Goal: Find specific page/section: Find specific page/section

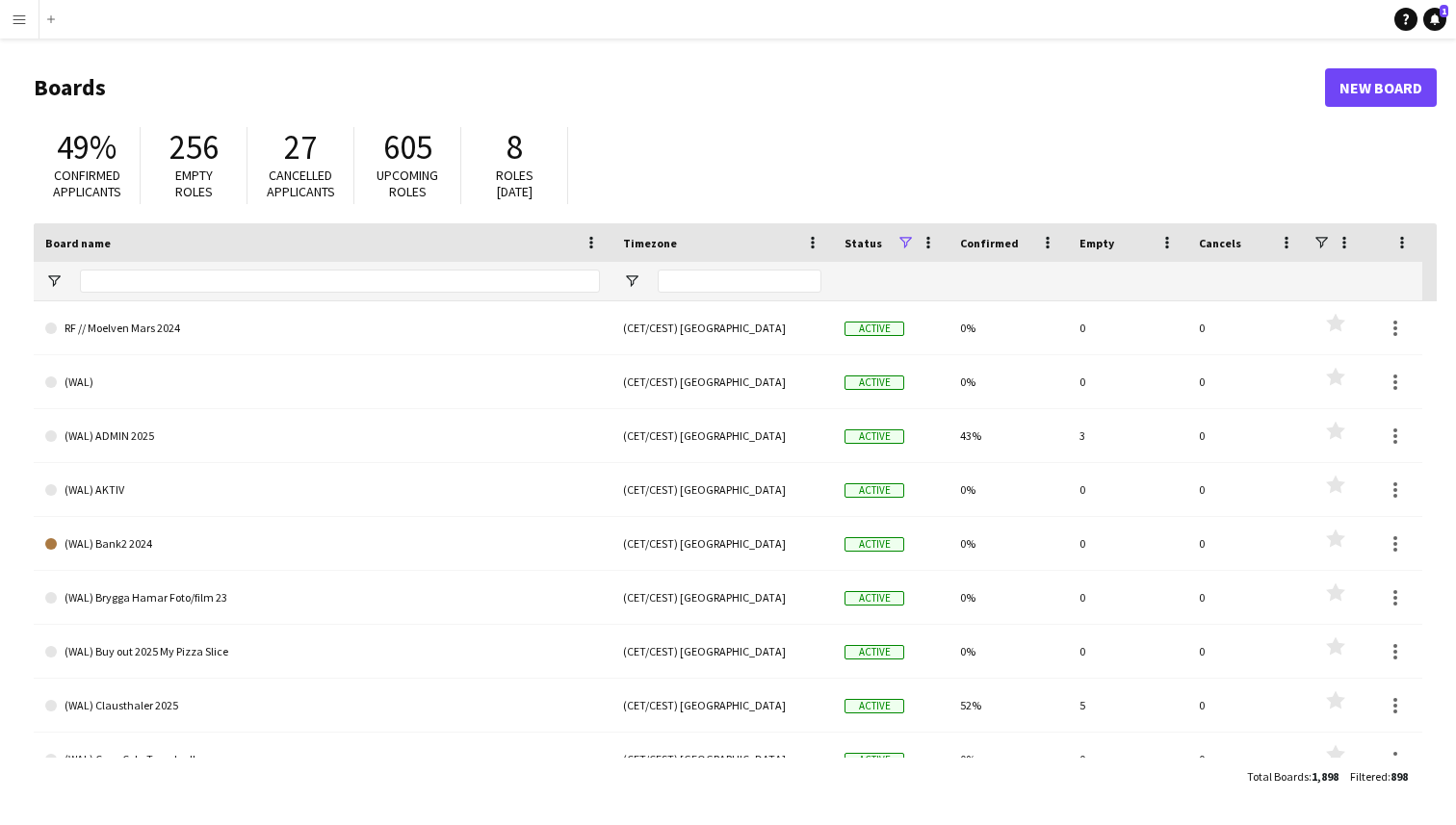
click at [20, 19] on app-icon "Menu" at bounding box center [20, 20] width 16 height 16
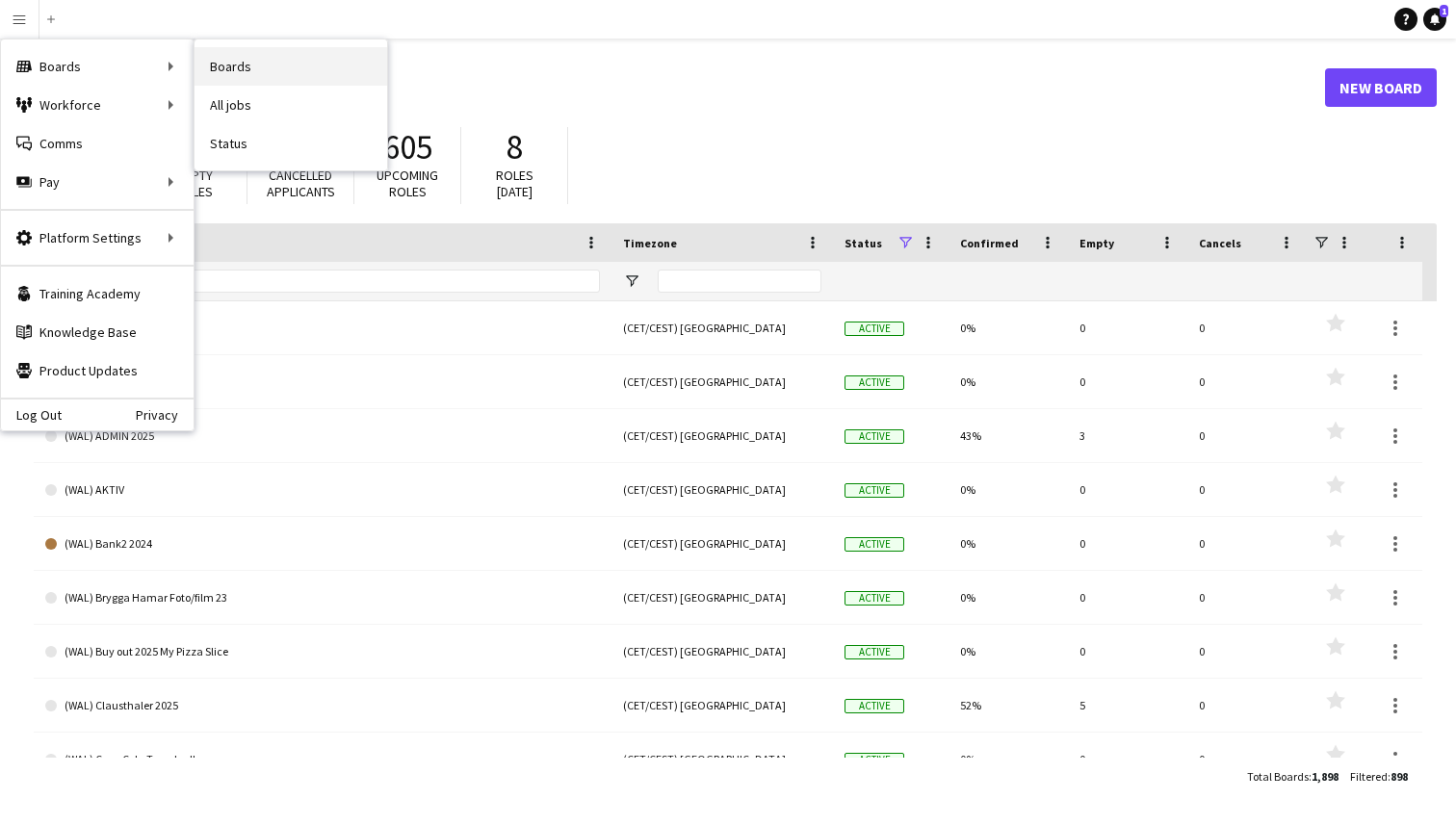
click at [244, 71] on link "Boards" at bounding box center [290, 66] width 192 height 38
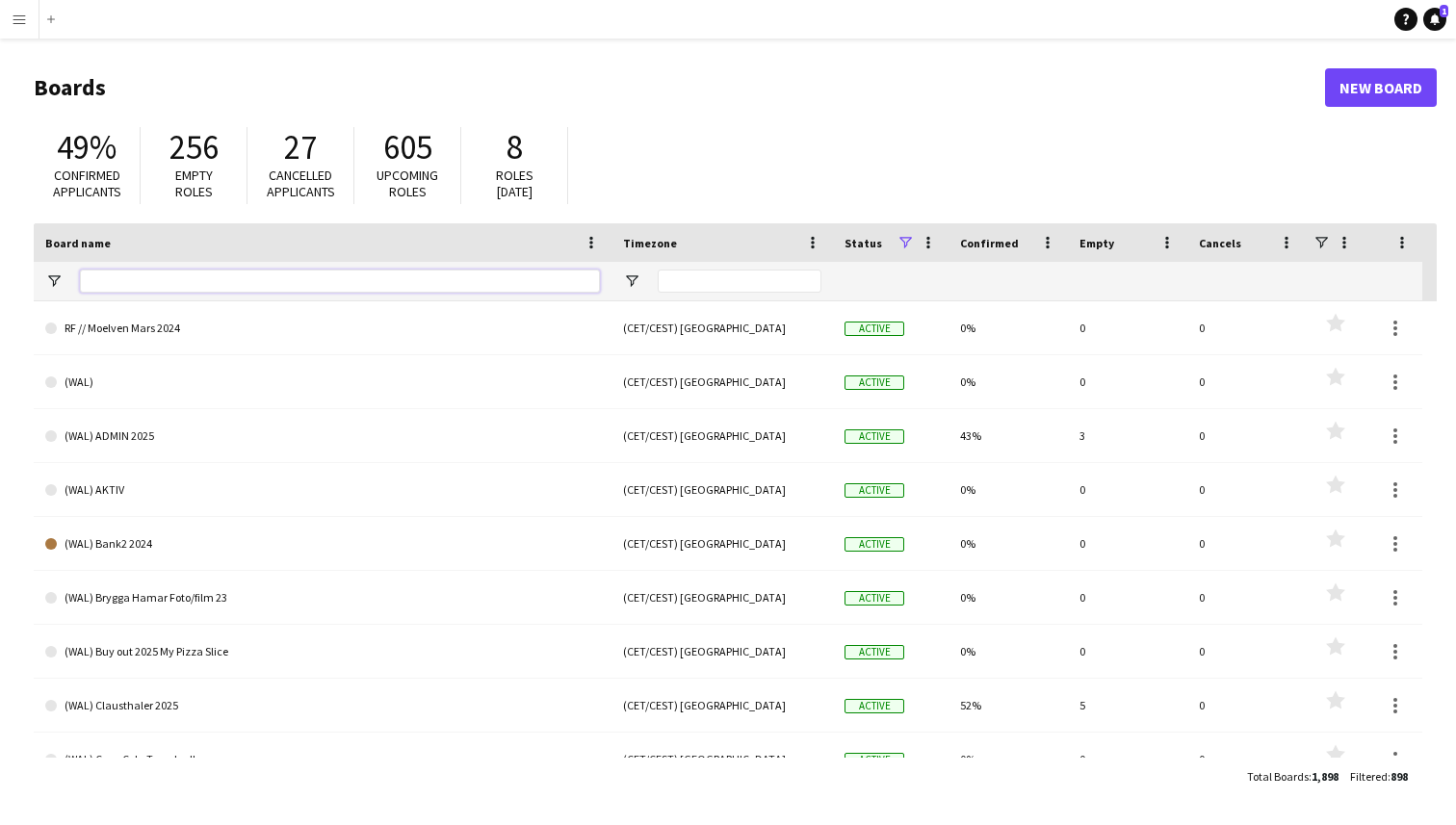
click at [288, 274] on input "Board name Filter Input" at bounding box center [340, 280] width 520 height 23
type input "**********"
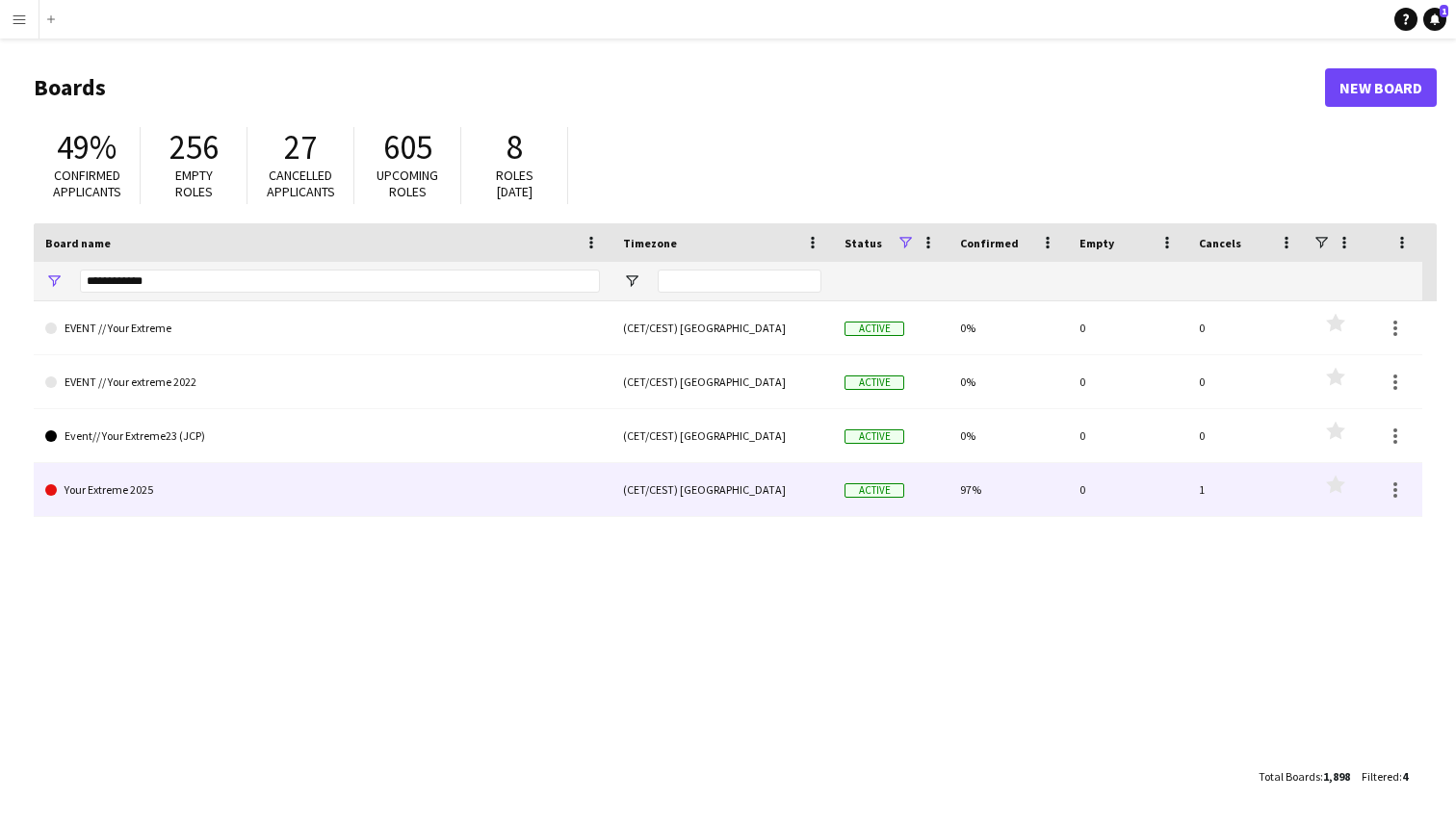
click at [303, 488] on link "Your Extreme 2025" at bounding box center [323, 489] width 555 height 54
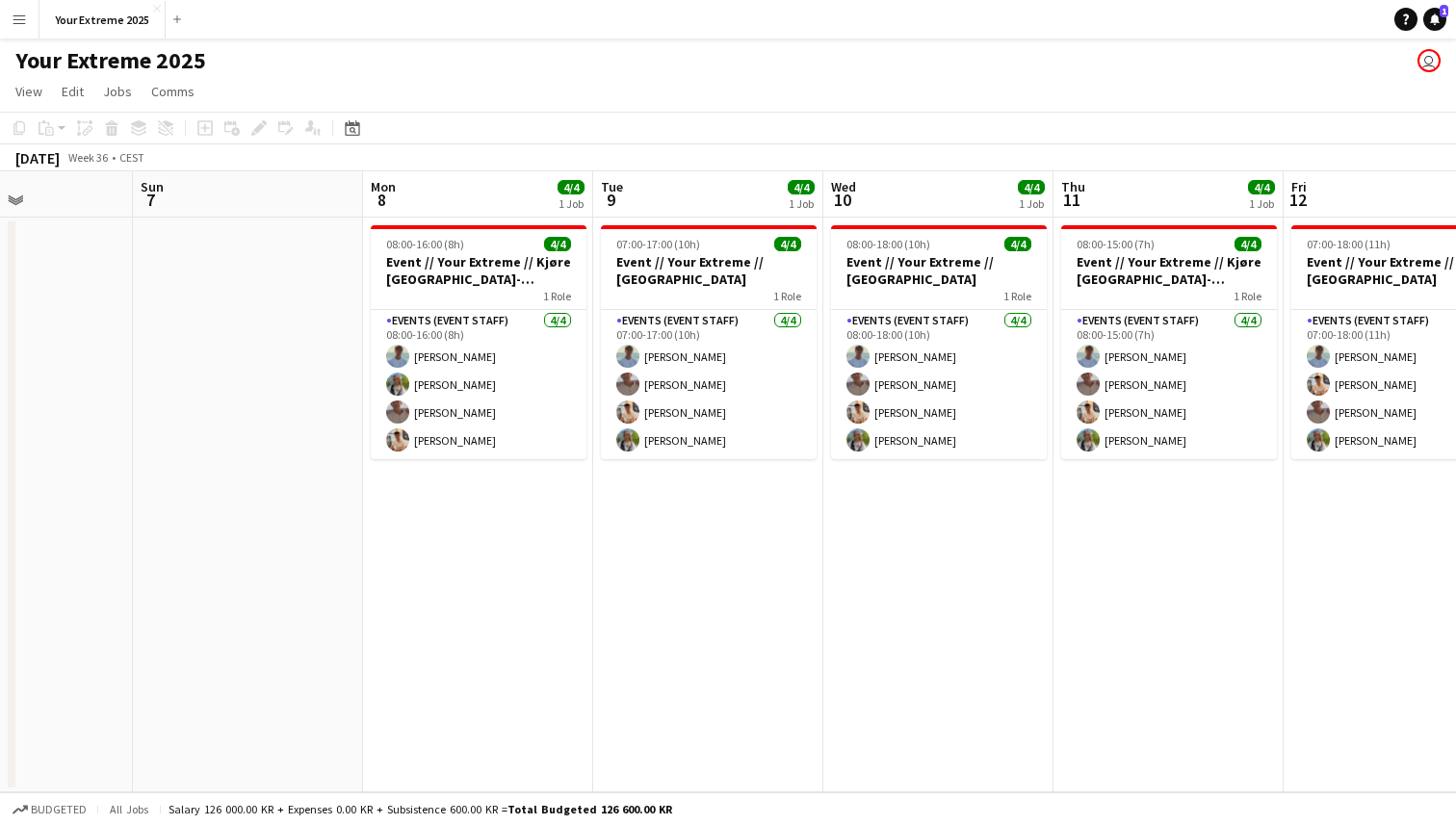
scroll to position [0, 553]
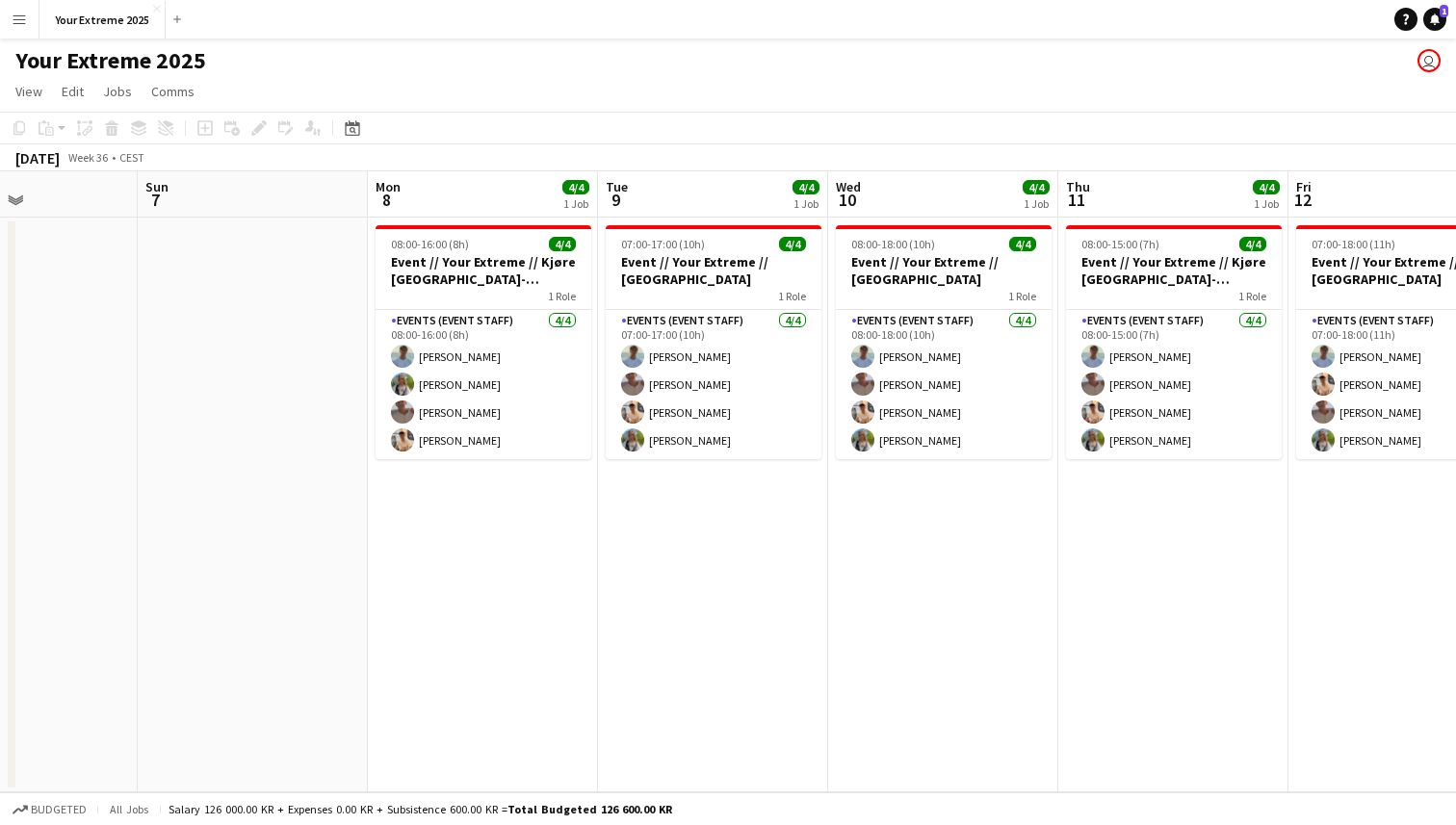
click at [275, 469] on app-date-cell at bounding box center [252, 504] width 230 height 574
